Goal: Transaction & Acquisition: Purchase product/service

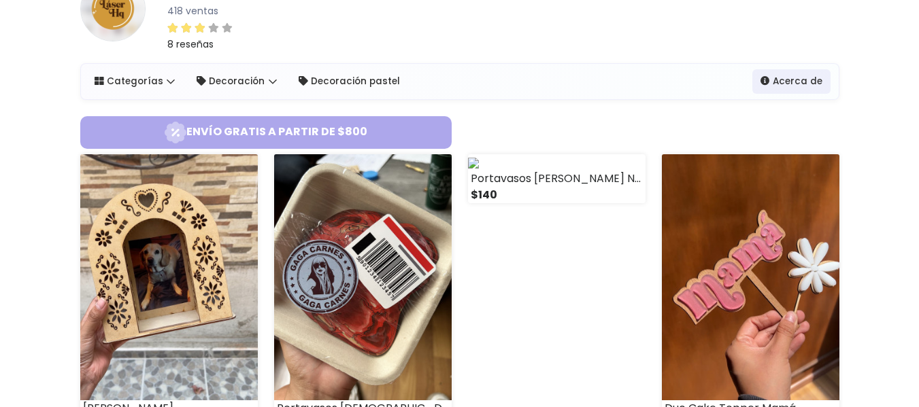
scroll to position [68, 0]
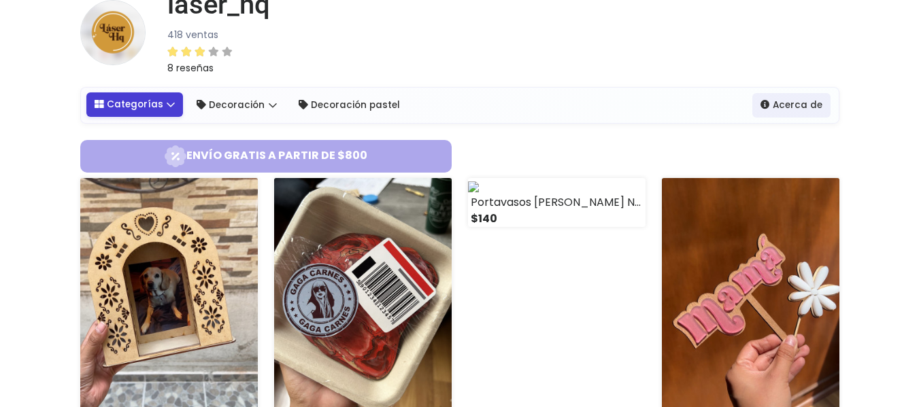
click at [165, 101] on link "Categorías" at bounding box center [134, 104] width 97 height 24
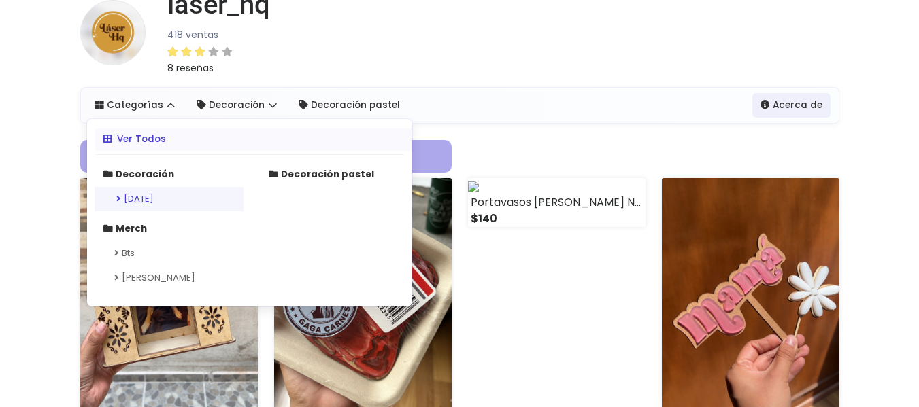
click at [163, 200] on link "Día de muertos" at bounding box center [169, 199] width 149 height 24
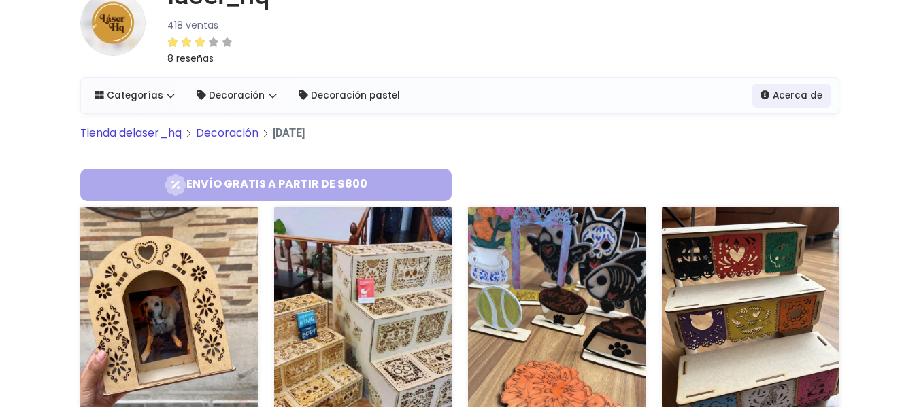
scroll to position [204, 0]
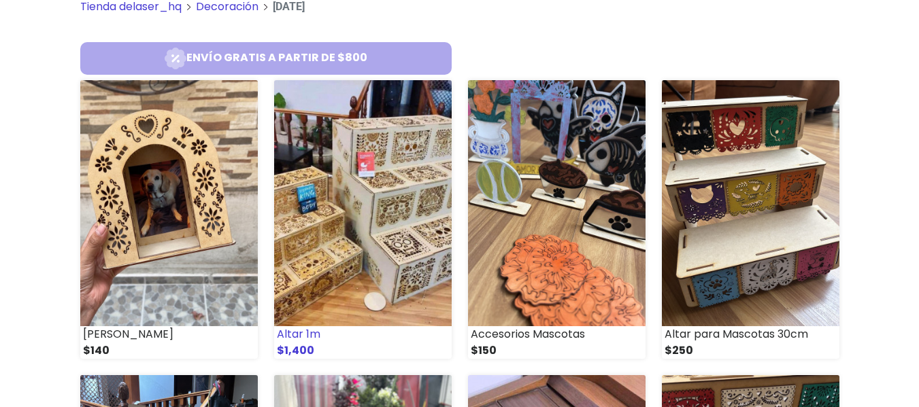
click at [340, 192] on img at bounding box center [362, 203] width 177 height 246
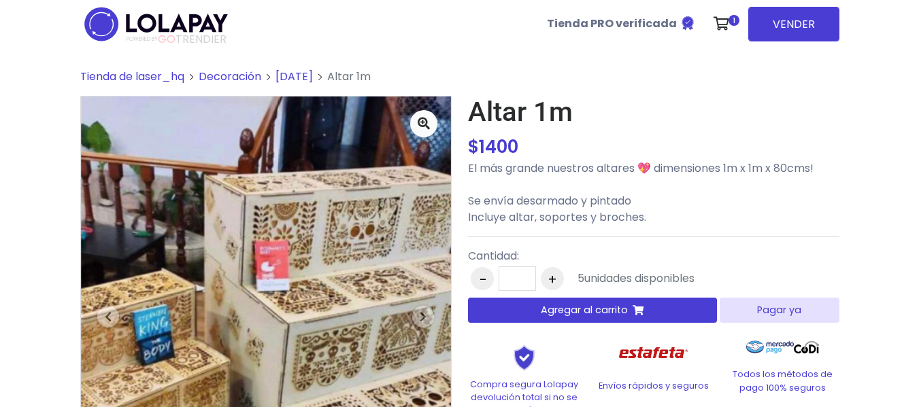
scroll to position [204, 0]
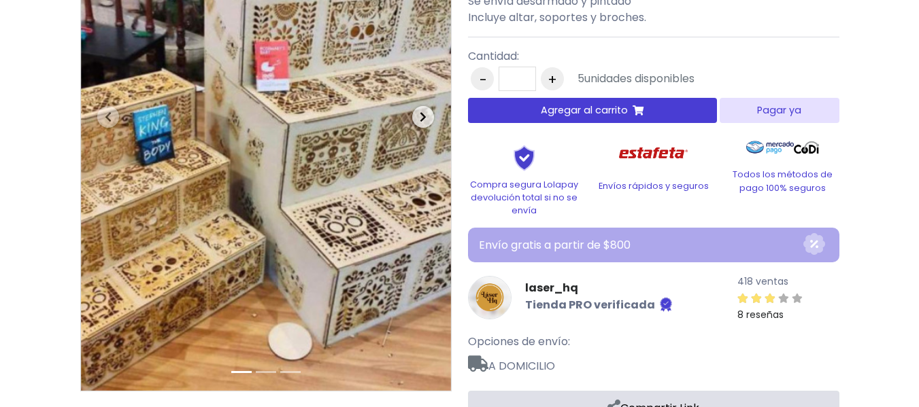
click at [422, 115] on icon "button" at bounding box center [423, 117] width 7 height 11
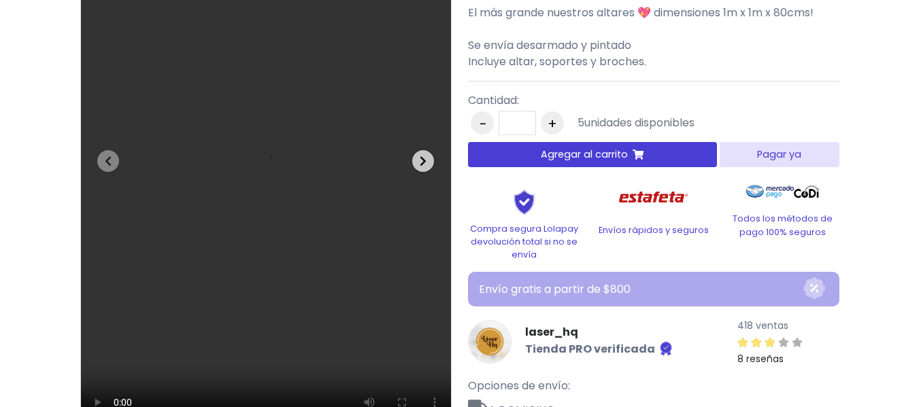
scroll to position [136, 0]
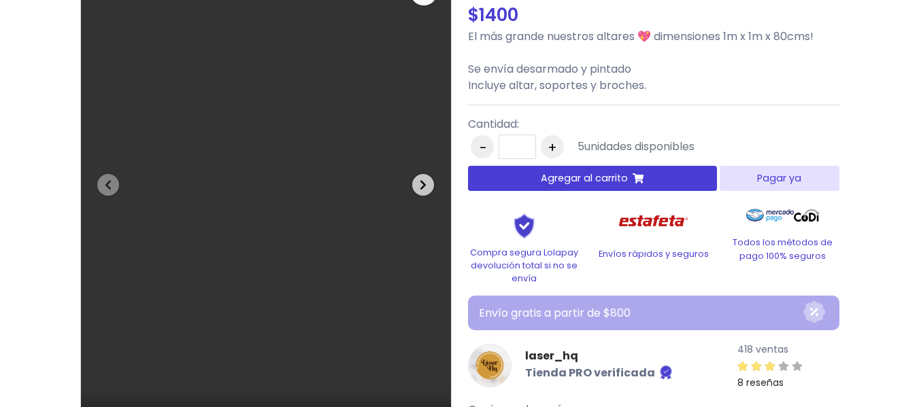
click at [424, 184] on icon "button" at bounding box center [423, 185] width 7 height 11
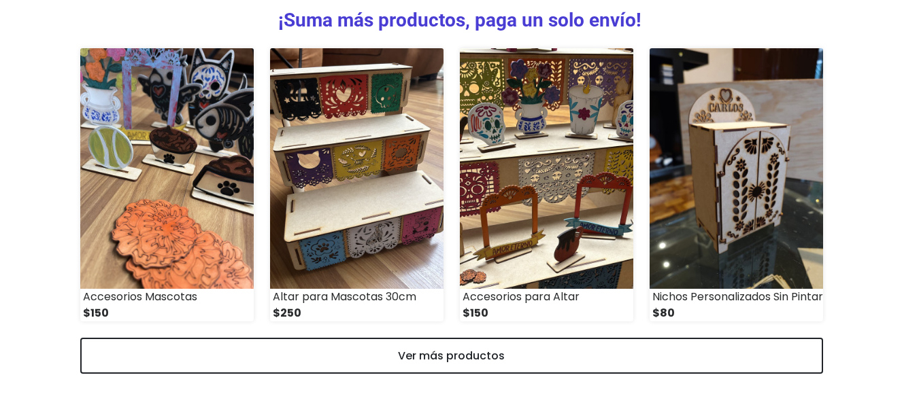
scroll to position [658, 0]
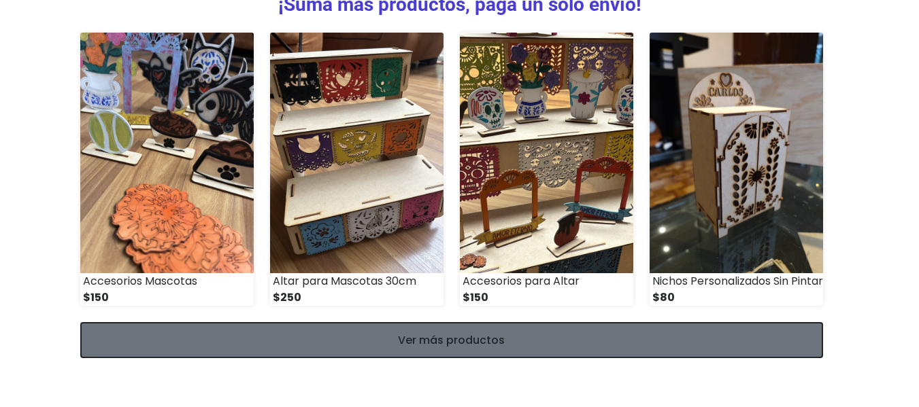
click at [487, 337] on link "Ver más productos" at bounding box center [451, 340] width 742 height 36
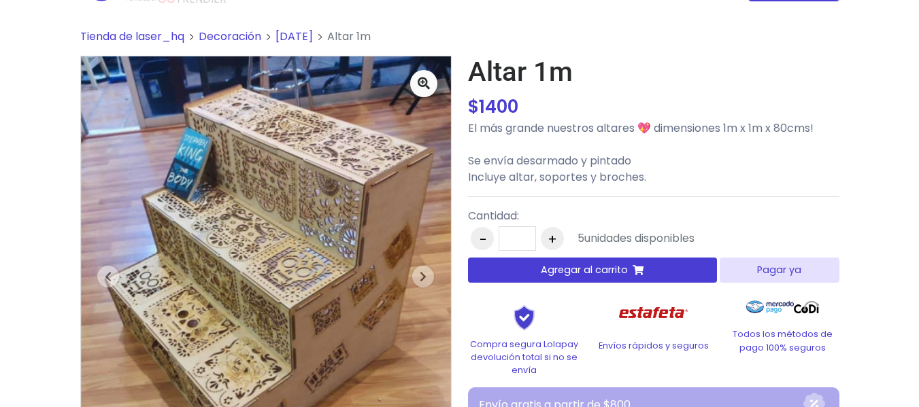
scroll to position [68, 0]
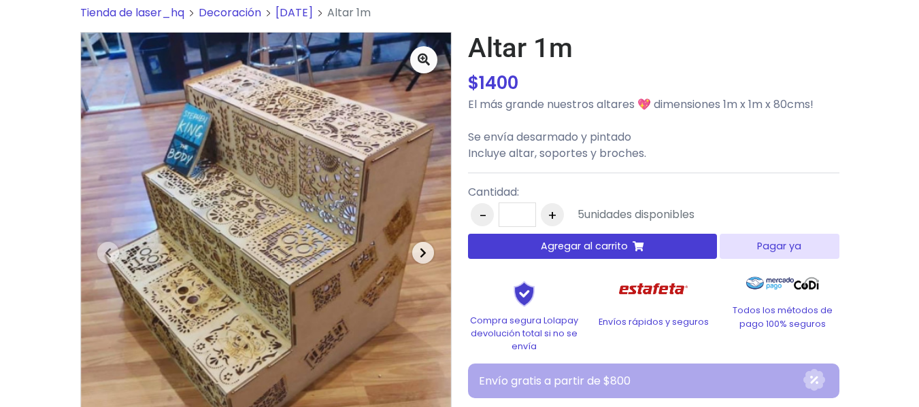
click at [415, 254] on span "button" at bounding box center [423, 253] width 22 height 22
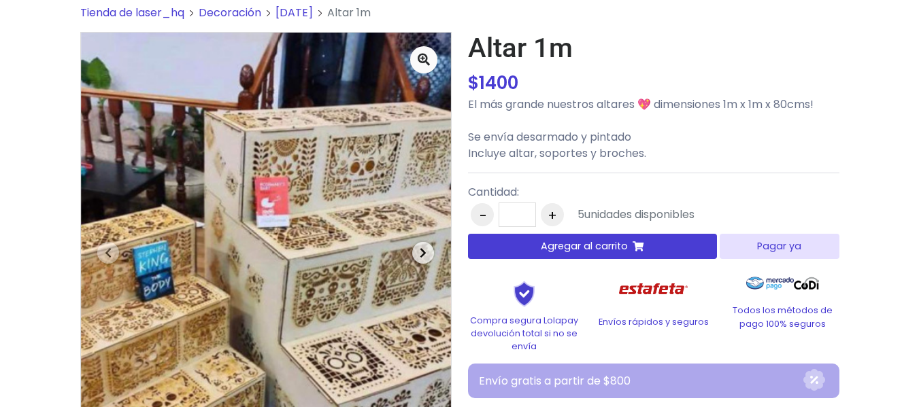
click at [415, 254] on span "button" at bounding box center [423, 253] width 22 height 22
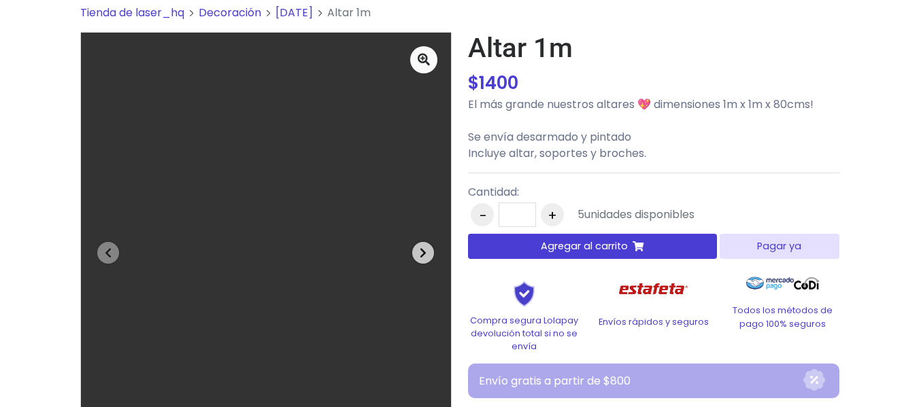
click at [415, 254] on span "button" at bounding box center [423, 253] width 22 height 22
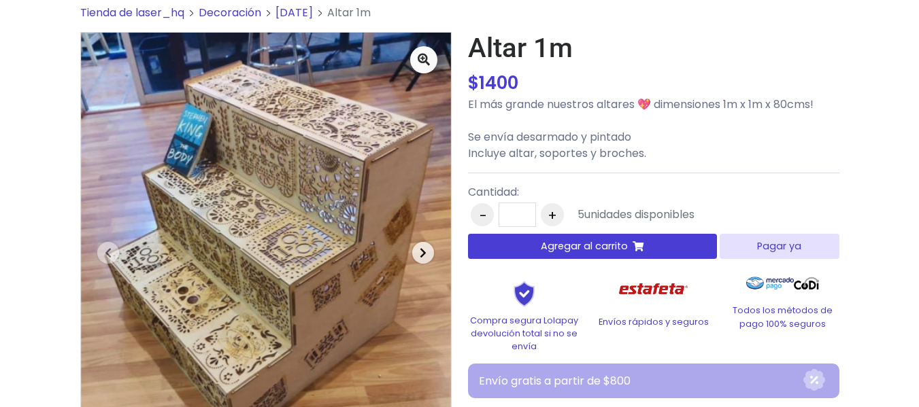
click at [415, 254] on span "button" at bounding box center [423, 253] width 22 height 22
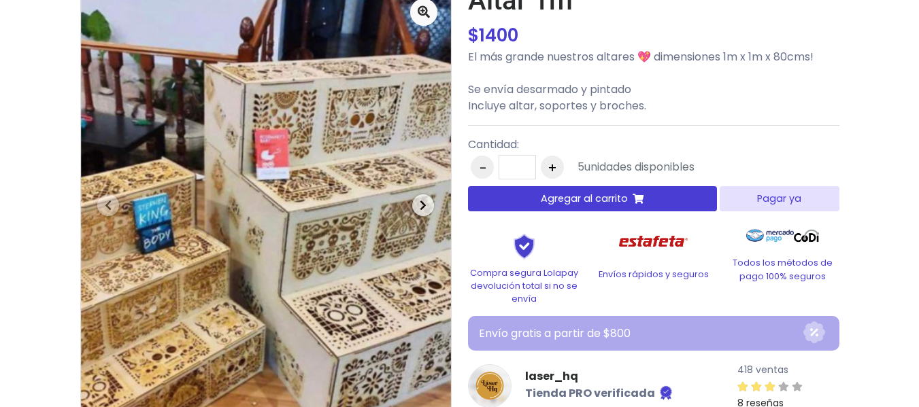
scroll to position [136, 0]
